Goal: Check status: Check status

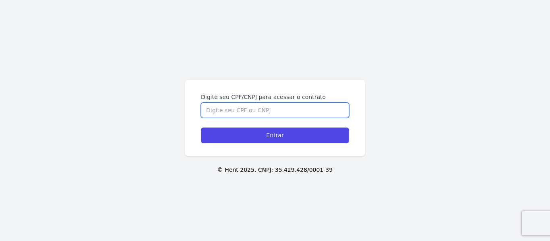
click at [260, 107] on input "Digite seu CPF/CNPJ para acessar o contrato" at bounding box center [275, 110] width 148 height 15
type input "47493703809"
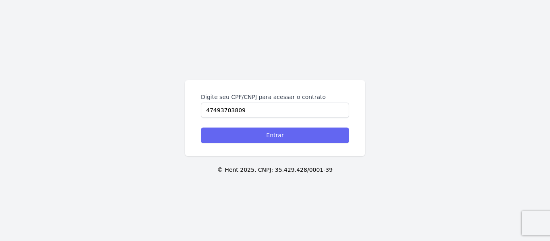
drag, startPoint x: 263, startPoint y: 149, endPoint x: 267, endPoint y: 140, distance: 10.1
click at [263, 148] on div "Digite seu CPF/CNPJ para acessar o contrato 47493703809 Entrar" at bounding box center [275, 118] width 180 height 76
click at [267, 140] on input "Entrar" at bounding box center [275, 136] width 148 height 16
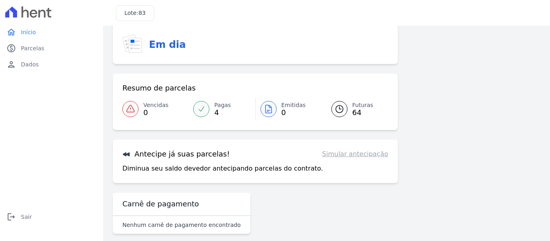
scroll to position [66, 0]
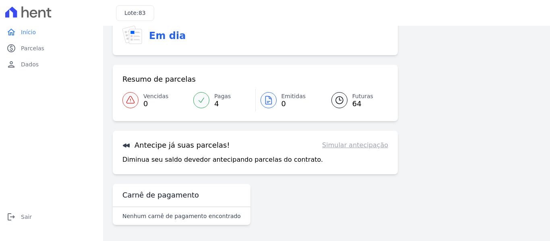
click at [172, 140] on div "Antecipe já suas parcelas! Simular antecipação Diminua seu saldo devedor anteci…" at bounding box center [255, 153] width 285 height 44
click at [48, 50] on link "paid Parcelas" at bounding box center [51, 48] width 97 height 16
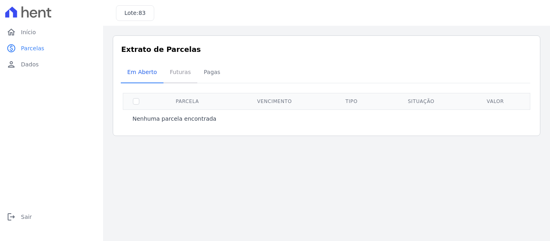
click at [175, 75] on span "Futuras" at bounding box center [180, 72] width 31 height 16
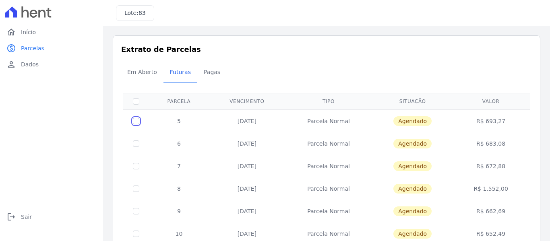
click at [137, 122] on input "checkbox" at bounding box center [136, 121] width 6 height 6
checkbox input "true"
click at [132, 103] on th at bounding box center [136, 101] width 26 height 17
click at [134, 103] on input "checkbox" at bounding box center [136, 101] width 6 height 6
checkbox input "false"
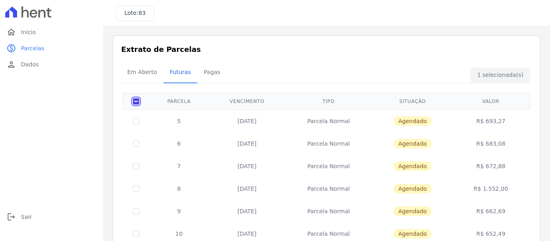
checkbox input "false"
click at [44, 37] on link "home Início" at bounding box center [51, 32] width 97 height 16
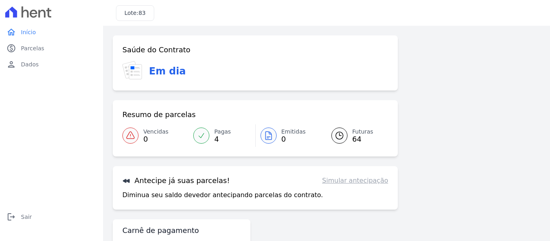
scroll to position [35, 0]
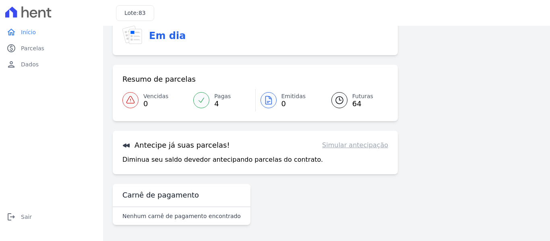
click at [372, 146] on link "Simular antecipação" at bounding box center [355, 146] width 66 height 10
